Goal: Information Seeking & Learning: Learn about a topic

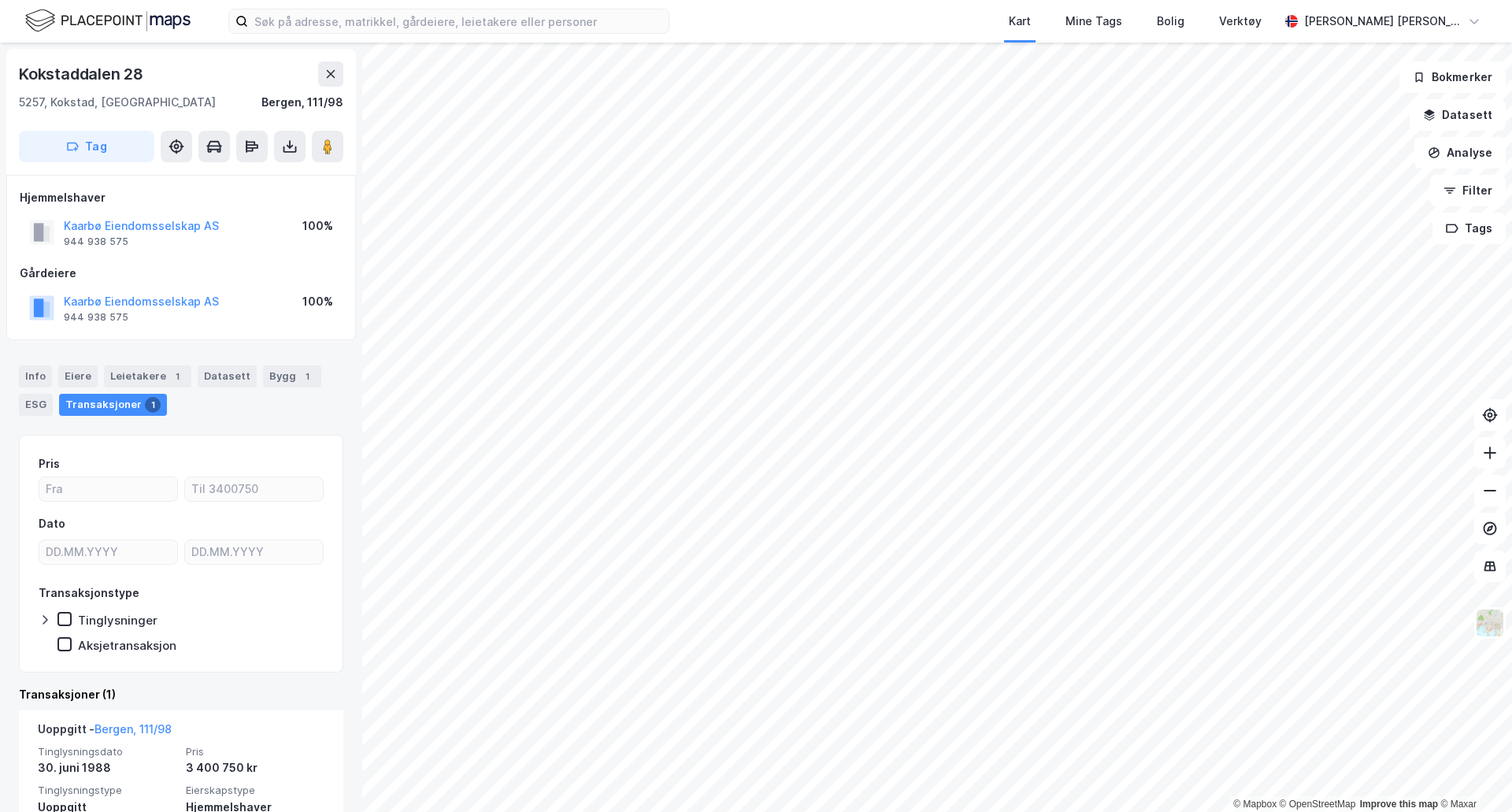
scroll to position [79, 0]
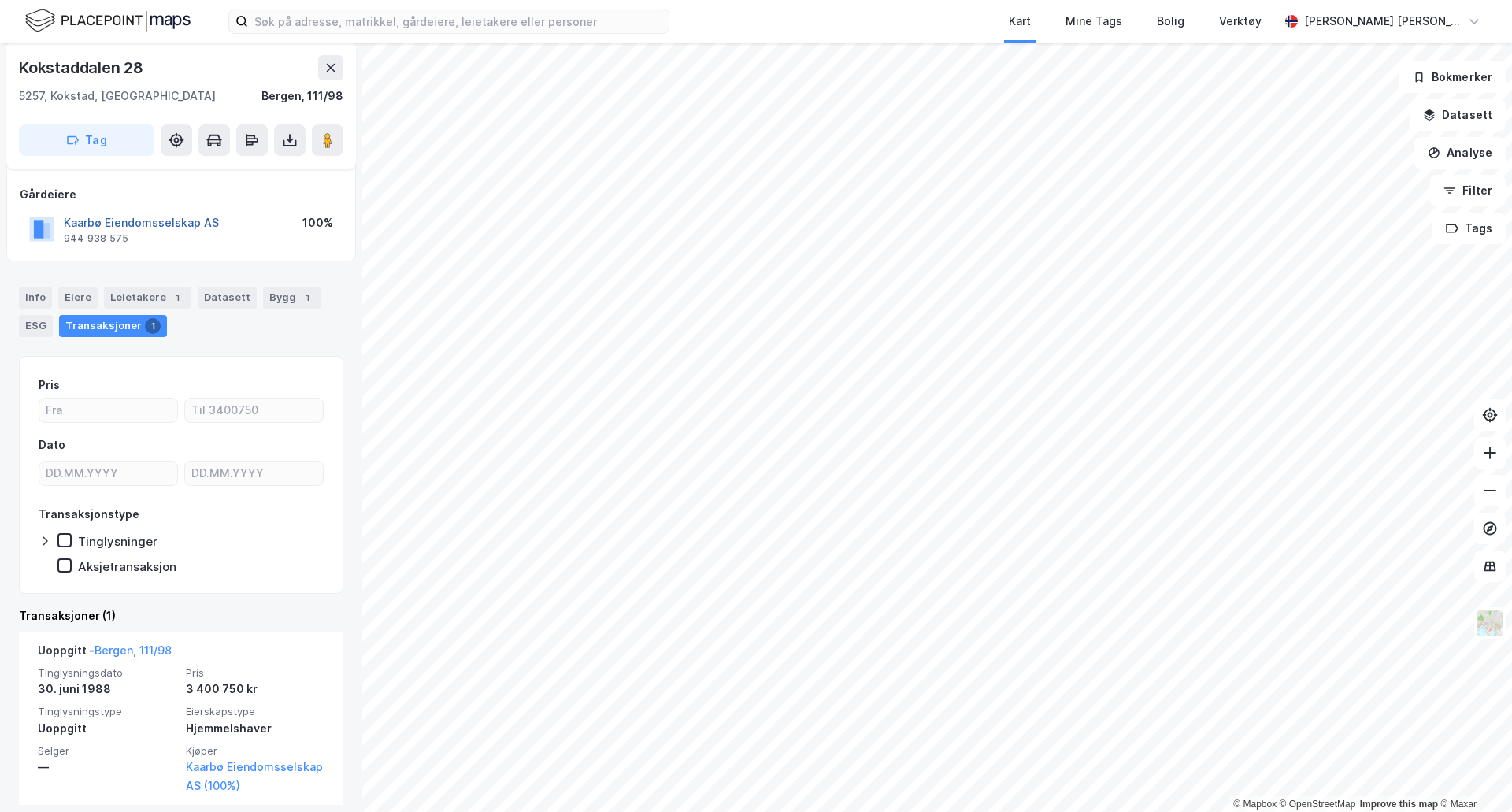
click at [0, 0] on button "Kaarbø Eiendomsselskap AS" at bounding box center [0, 0] width 0 height 0
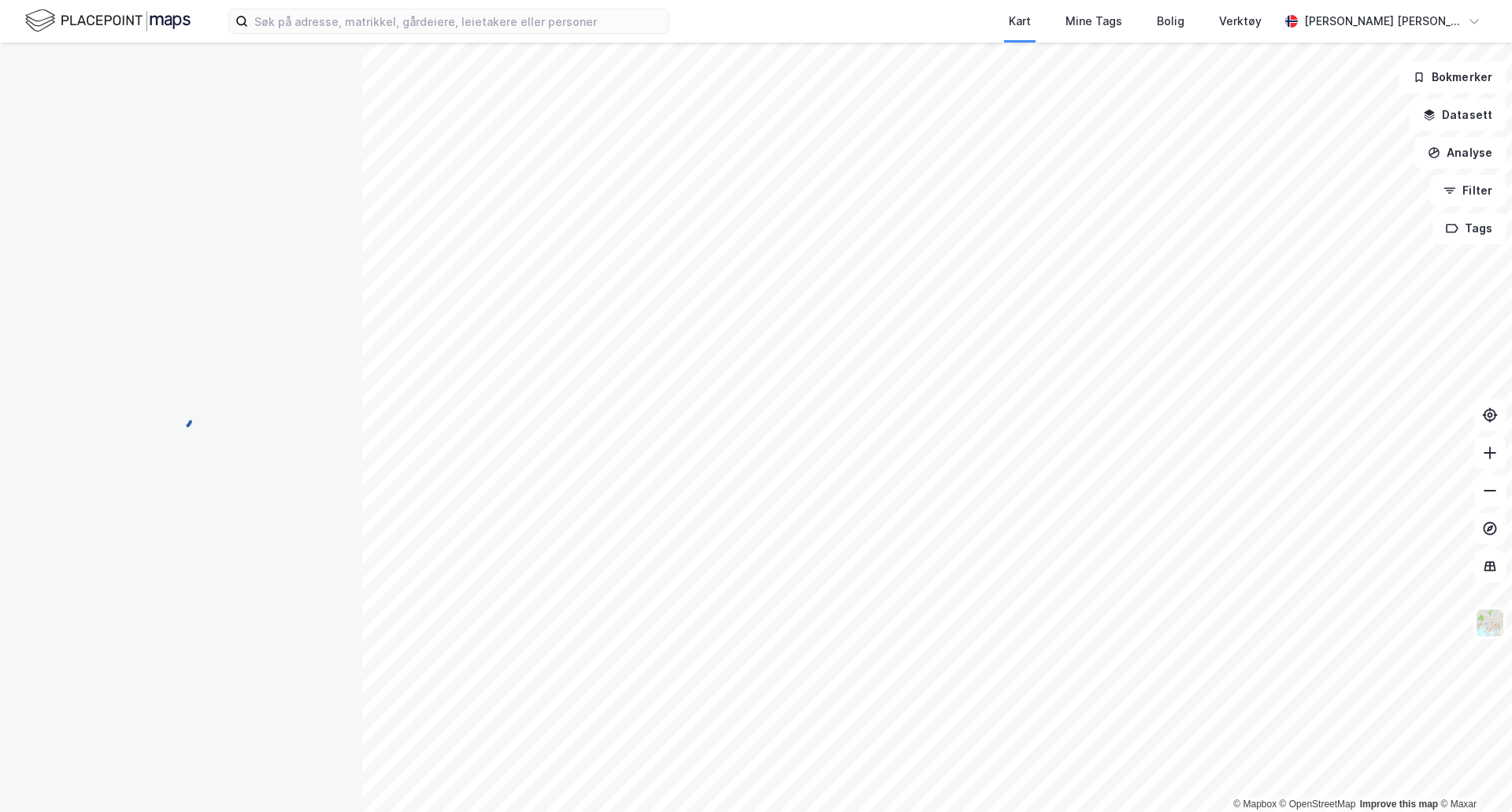
scroll to position [2, 0]
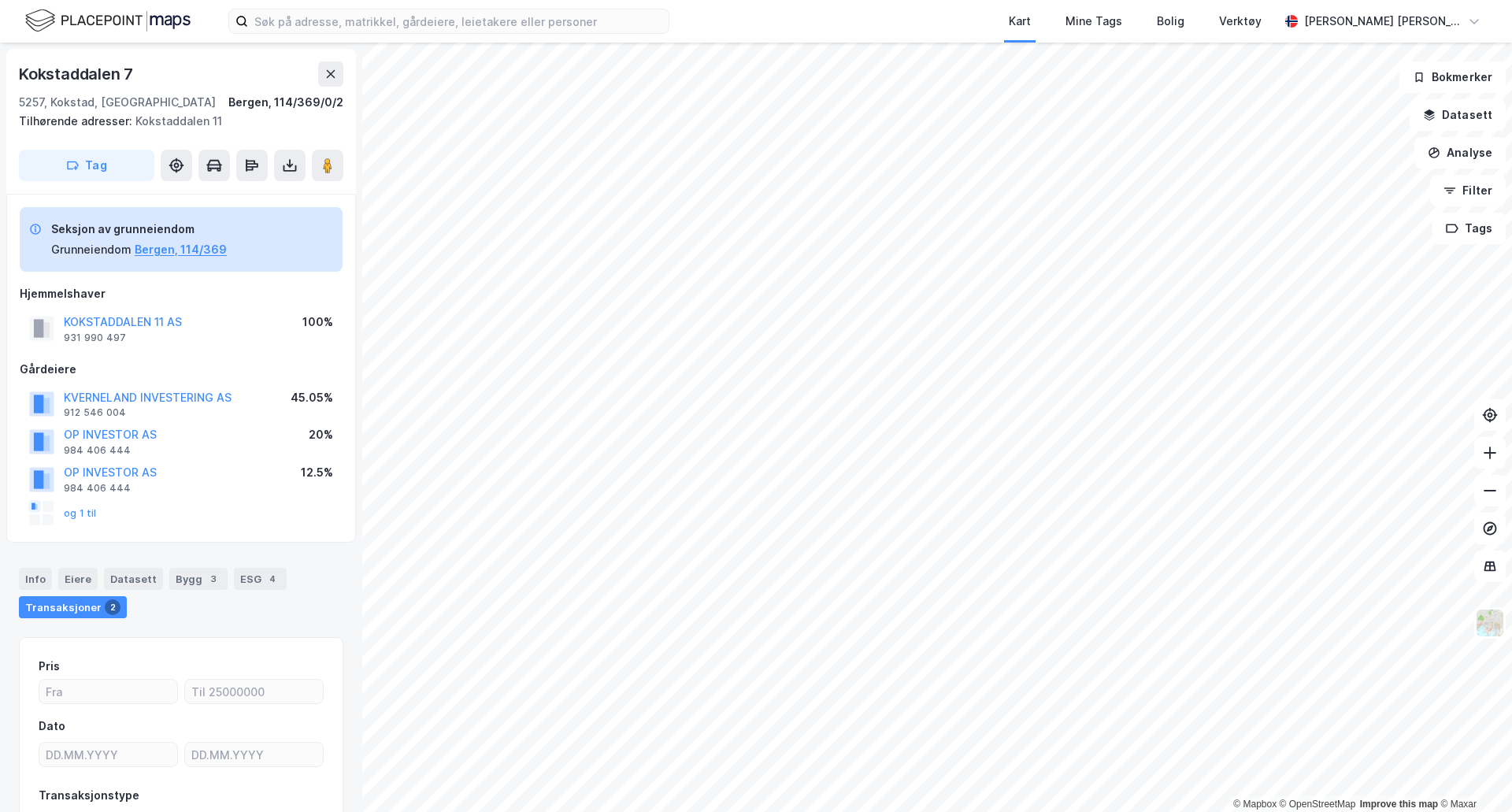
scroll to position [2, 0]
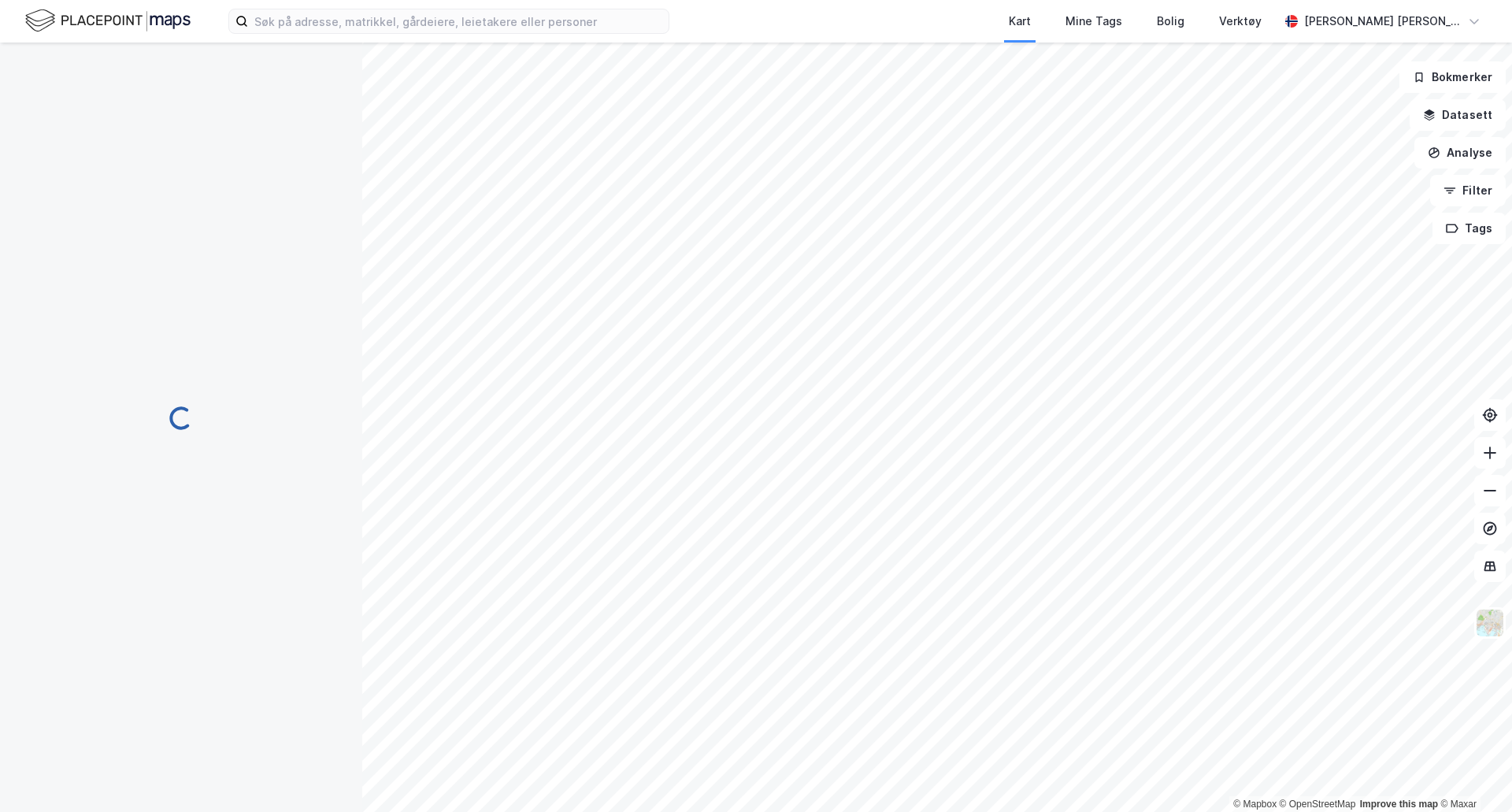
scroll to position [2, 0]
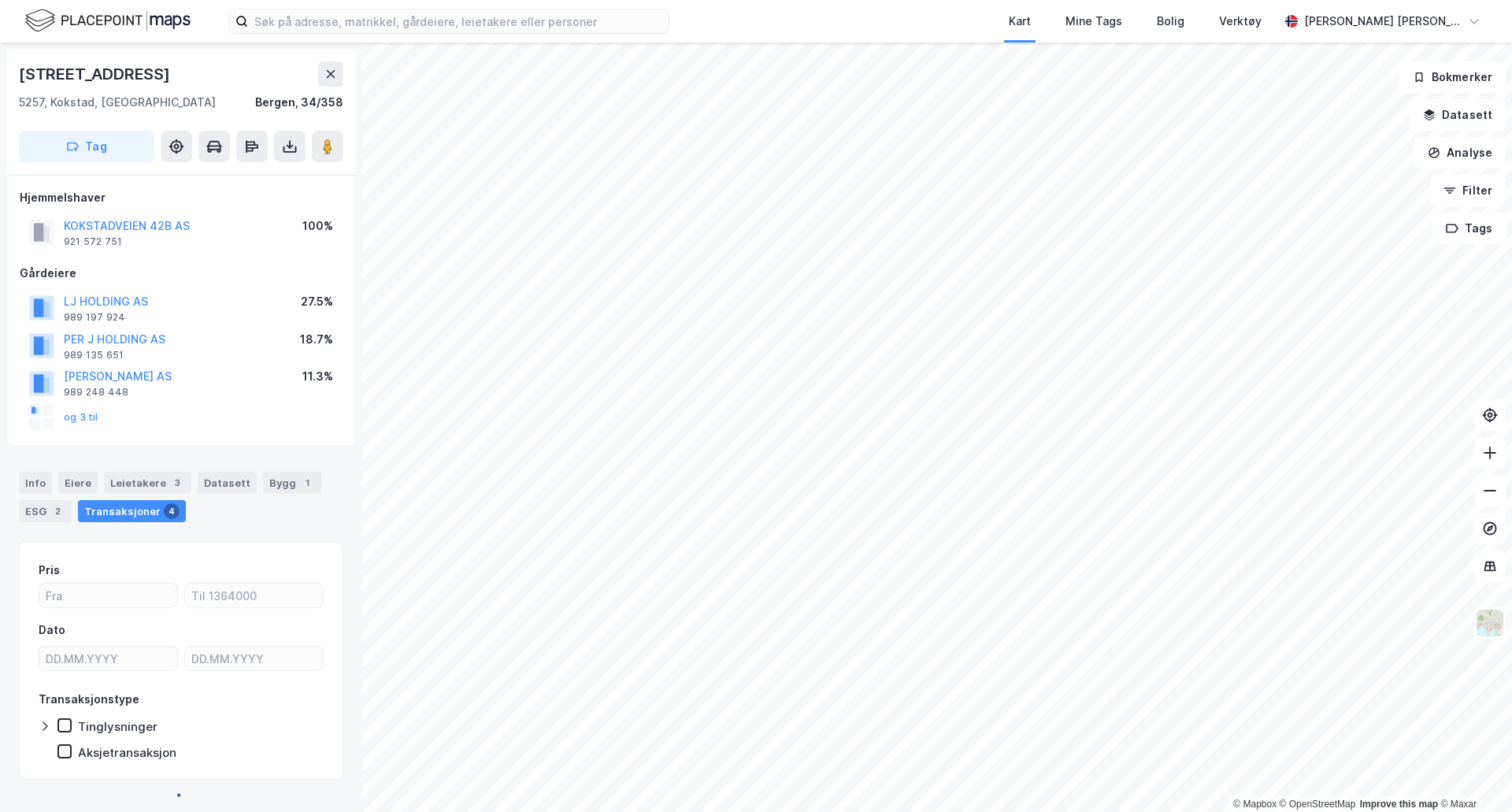
scroll to position [2, 0]
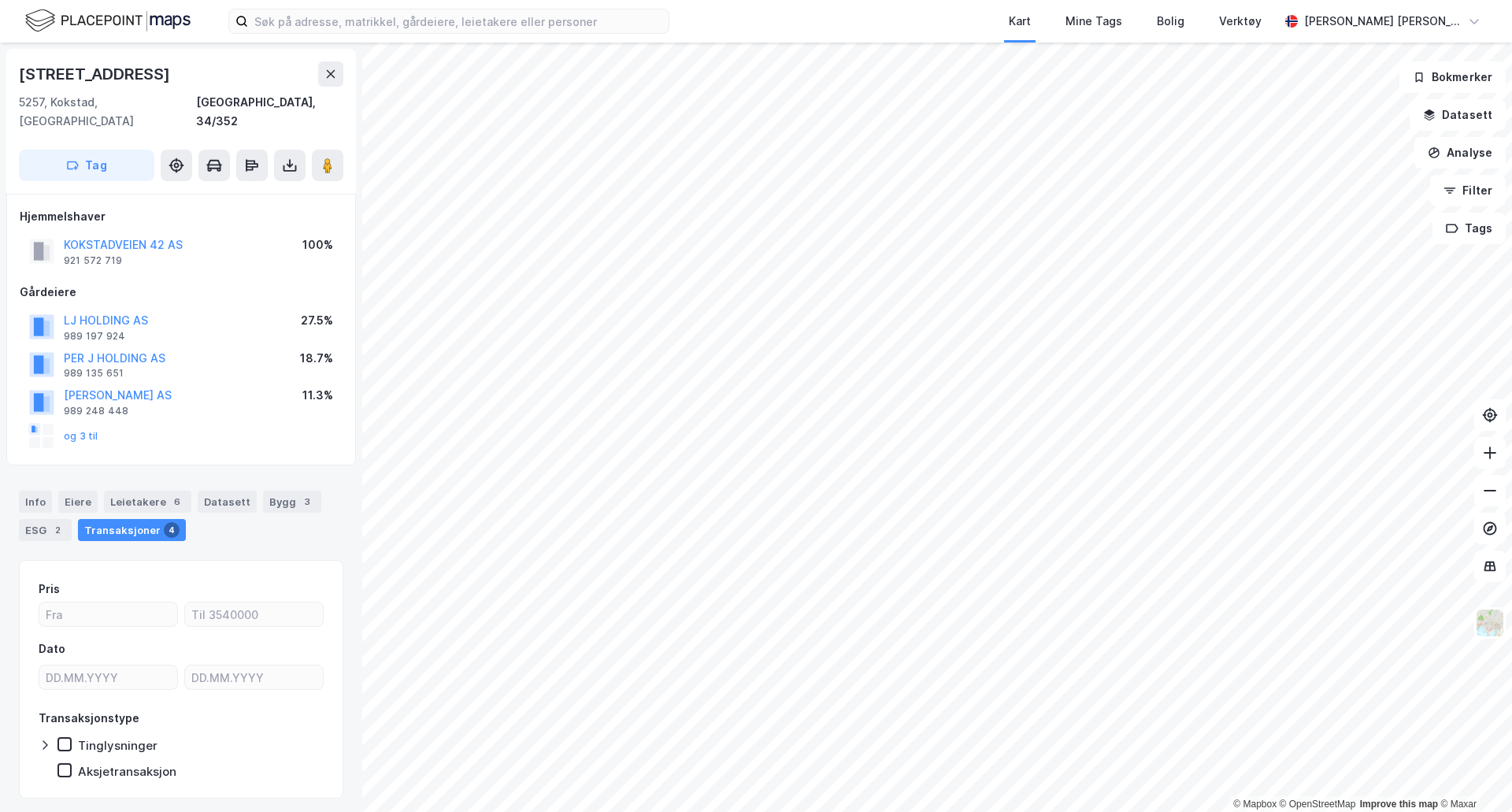
scroll to position [2, 0]
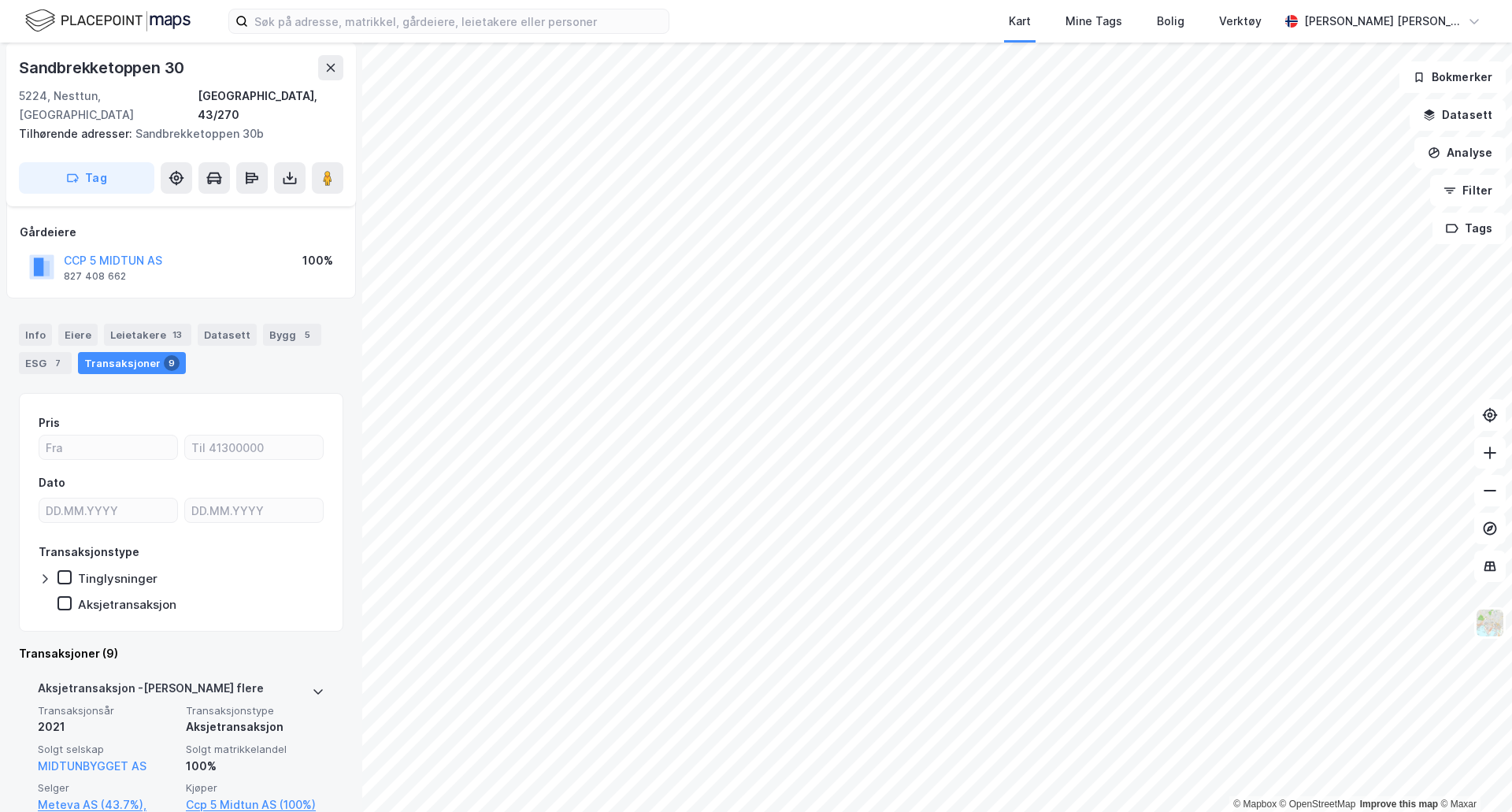
scroll to position [157, 0]
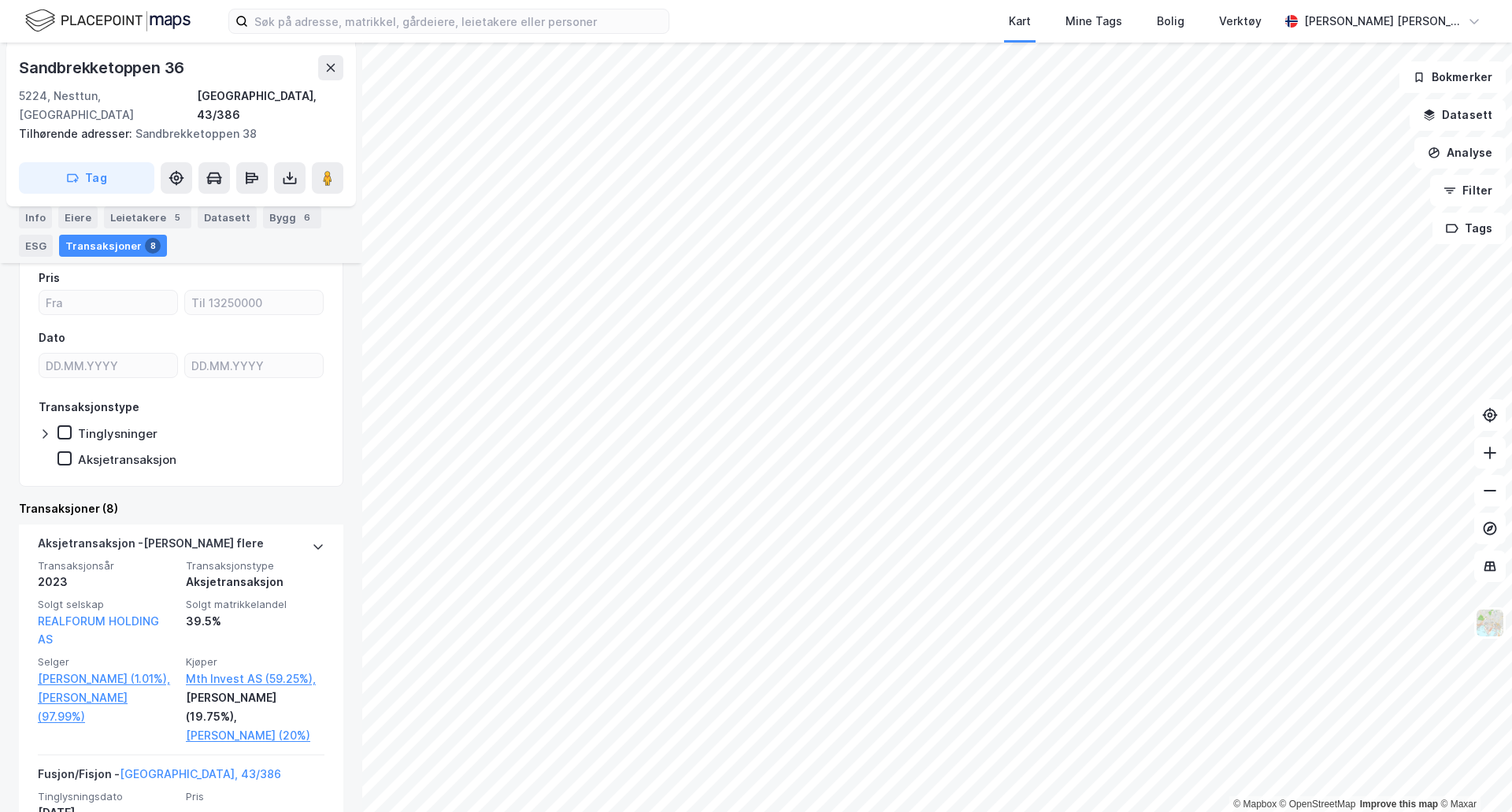
scroll to position [236, 0]
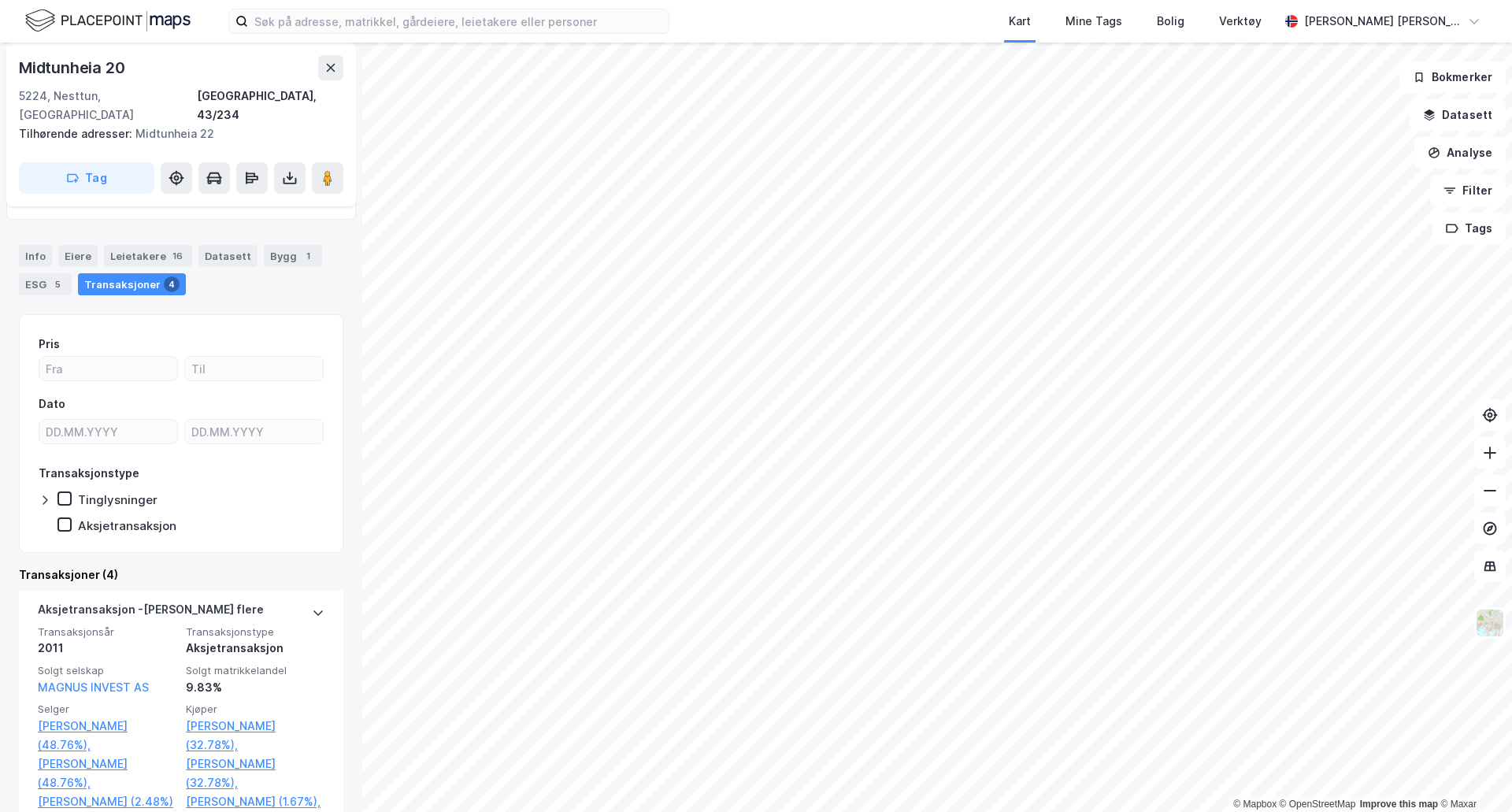
scroll to position [236, 0]
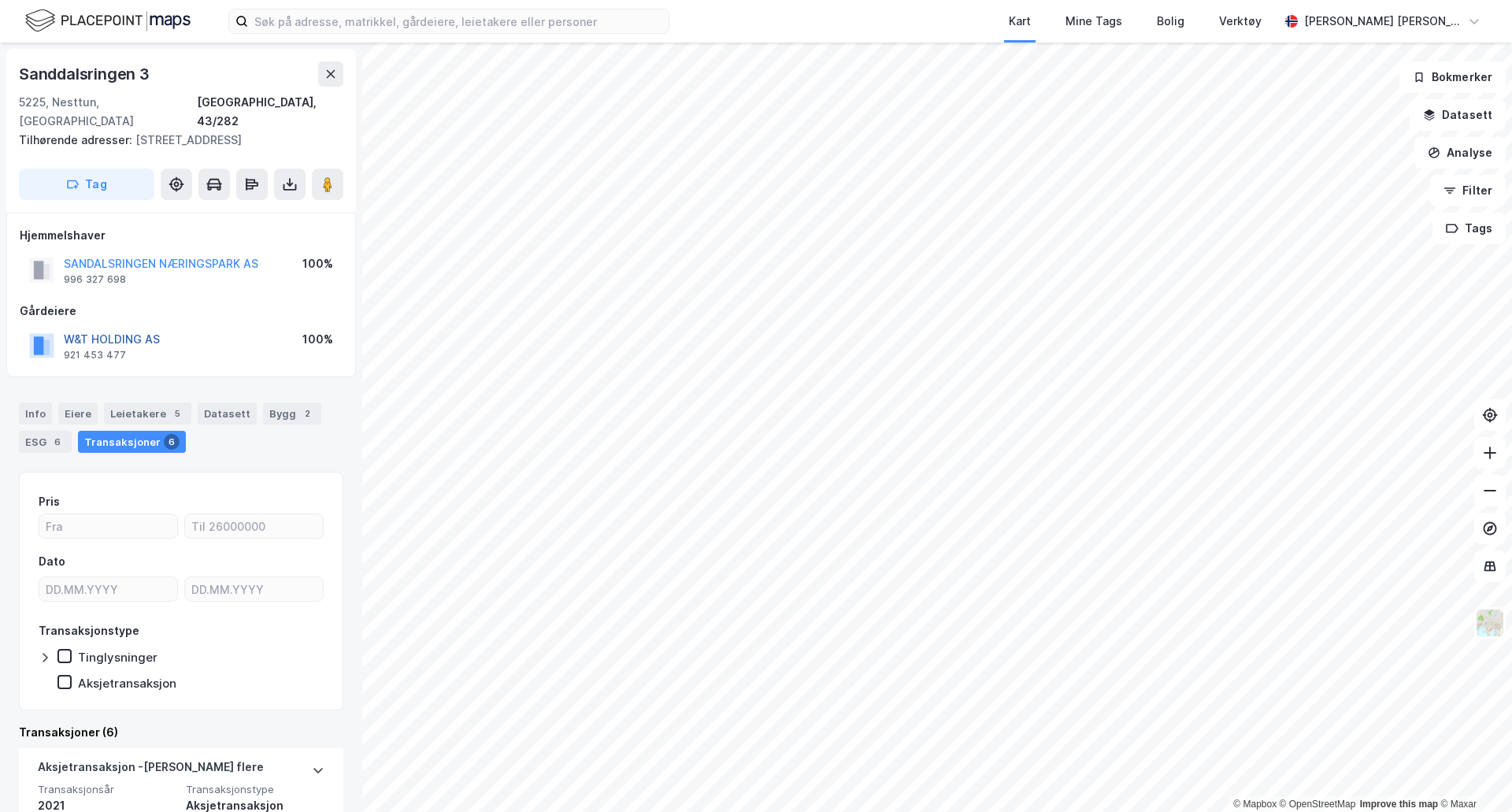
click at [0, 0] on button "W&T HOLDING AS" at bounding box center [0, 0] width 0 height 0
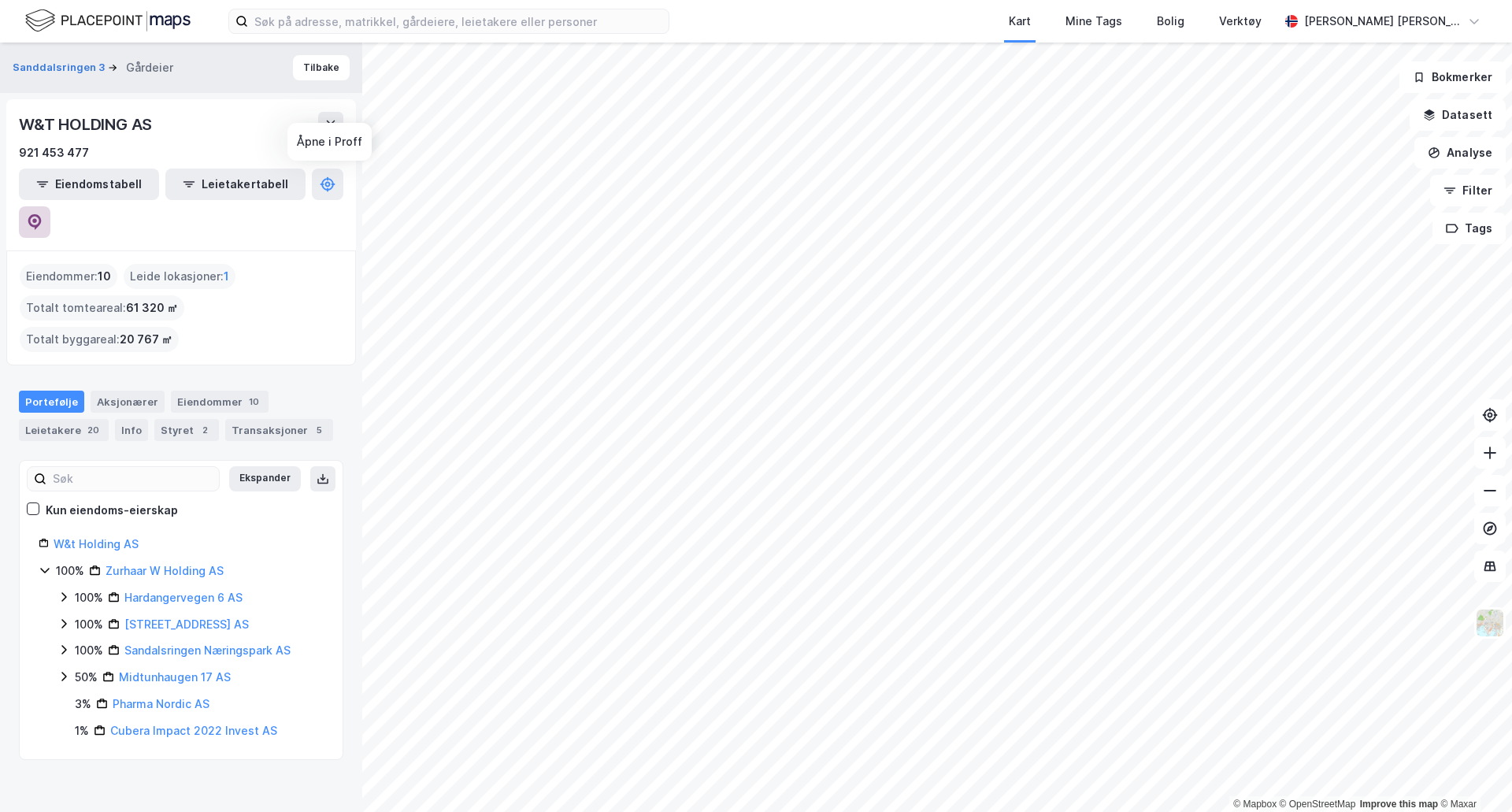
click at [37, 218] on icon at bounding box center [35, 220] width 5 height 5
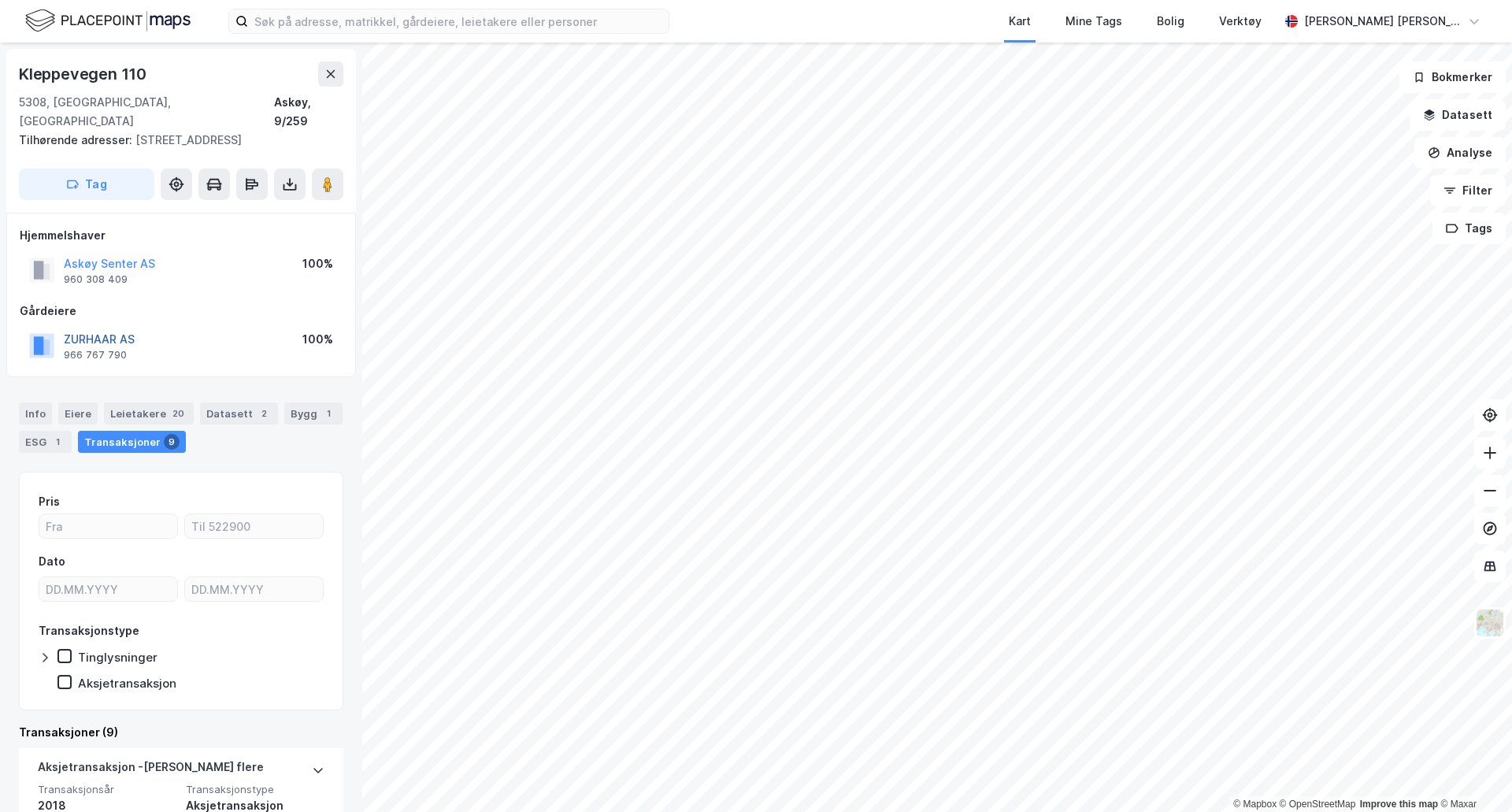
click at [0, 0] on button "ZURHAAR AS" at bounding box center [0, 0] width 0 height 0
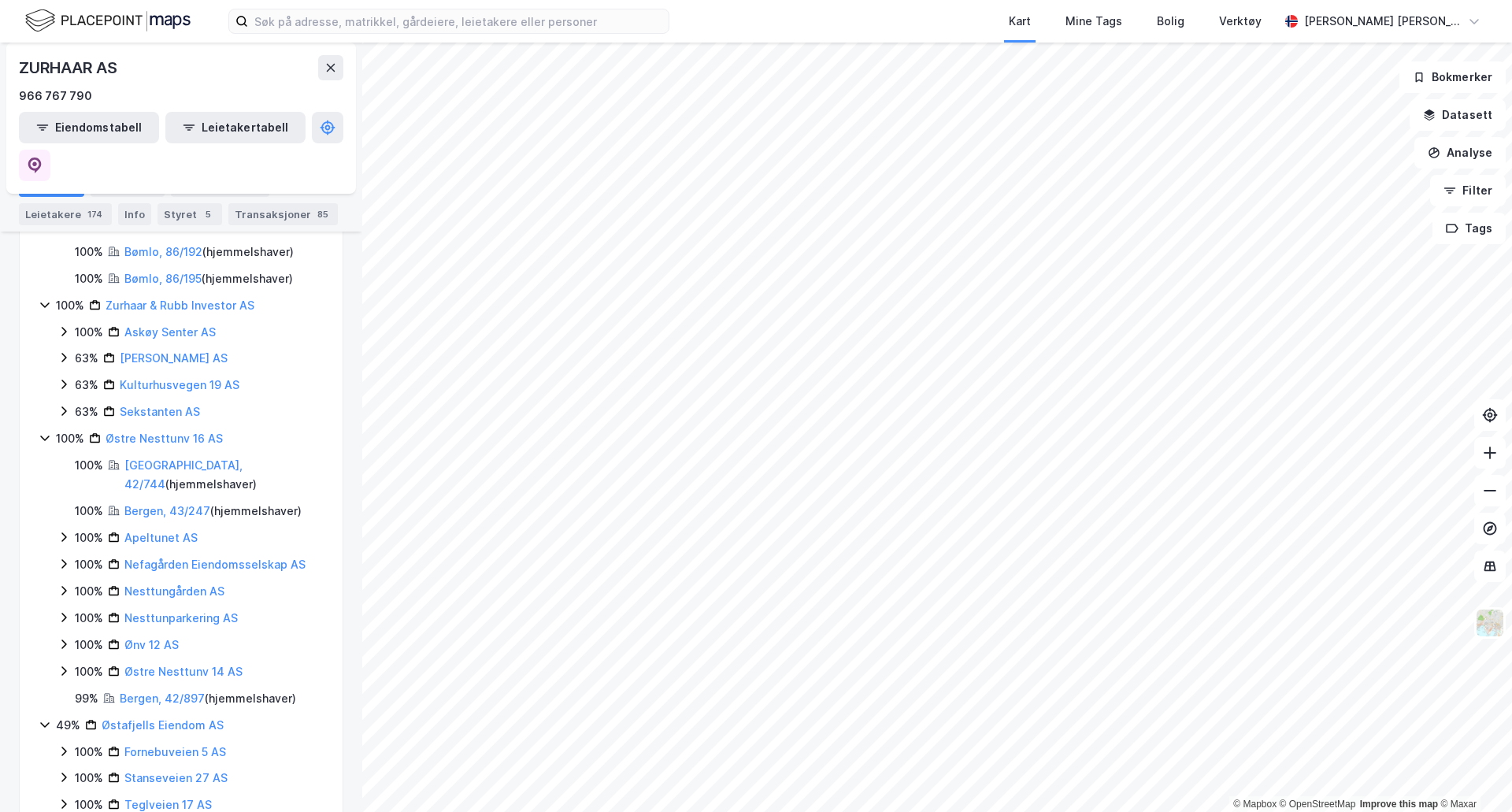
scroll to position [1507, 0]
click at [37, 161] on icon at bounding box center [35, 163] width 5 height 5
